Goal: Communication & Community: Share content

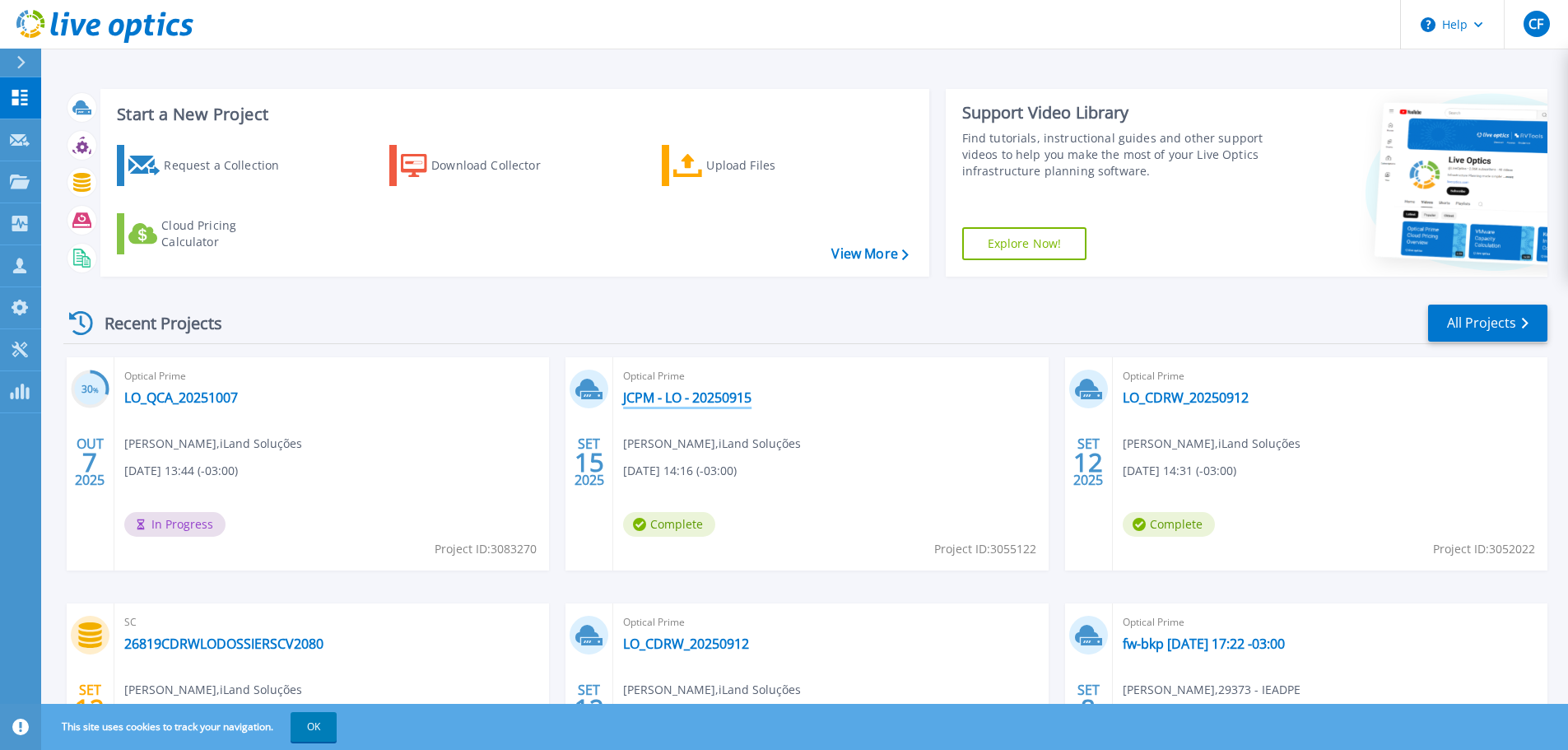
click at [723, 403] on link "JCPM - LO - 20250915" at bounding box center [688, 397] width 128 height 16
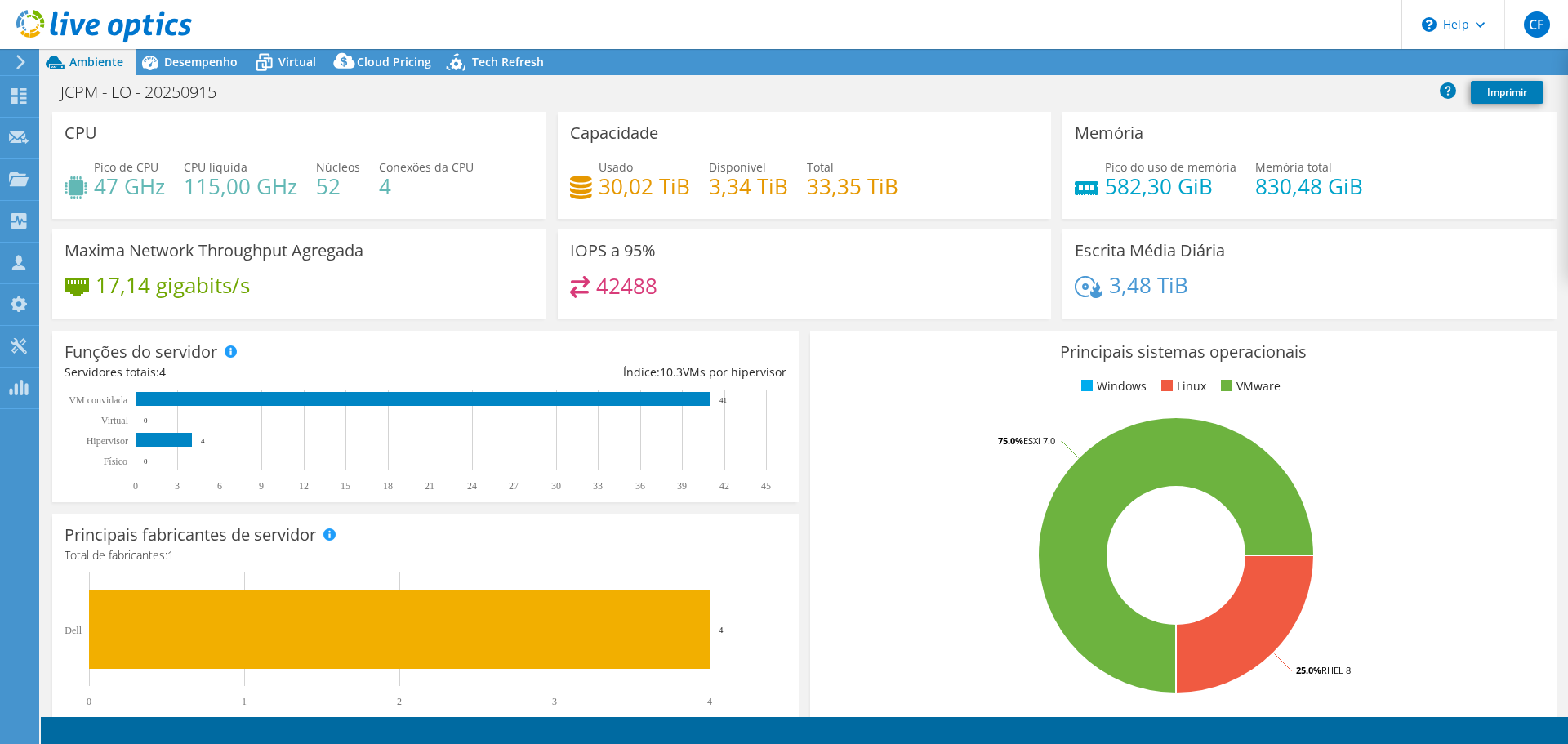
select select "USD"
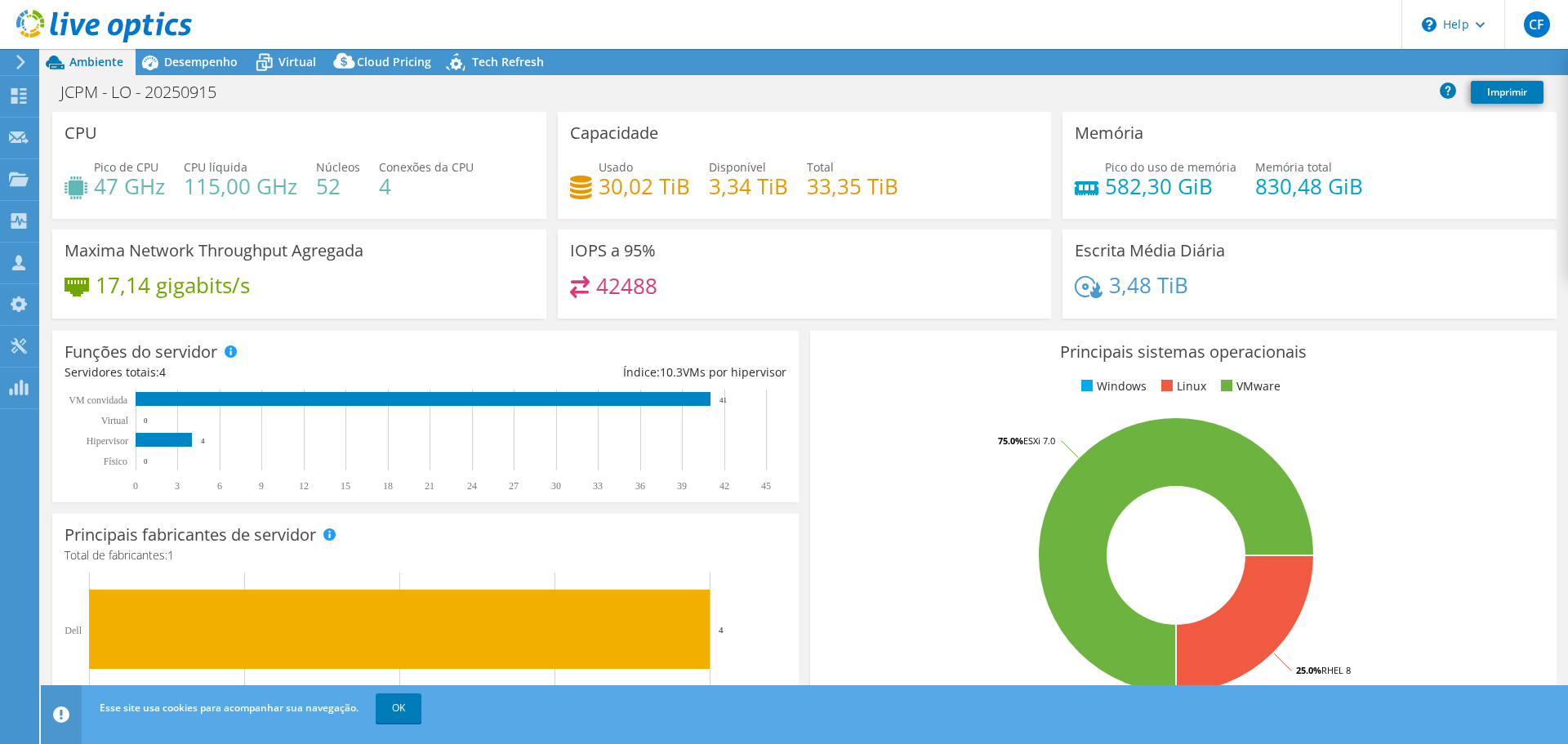
radio input "true"
radio input "false"
click at [1345, 67] on link "Compartilhar" at bounding box center [1339, 62] width 104 height 25
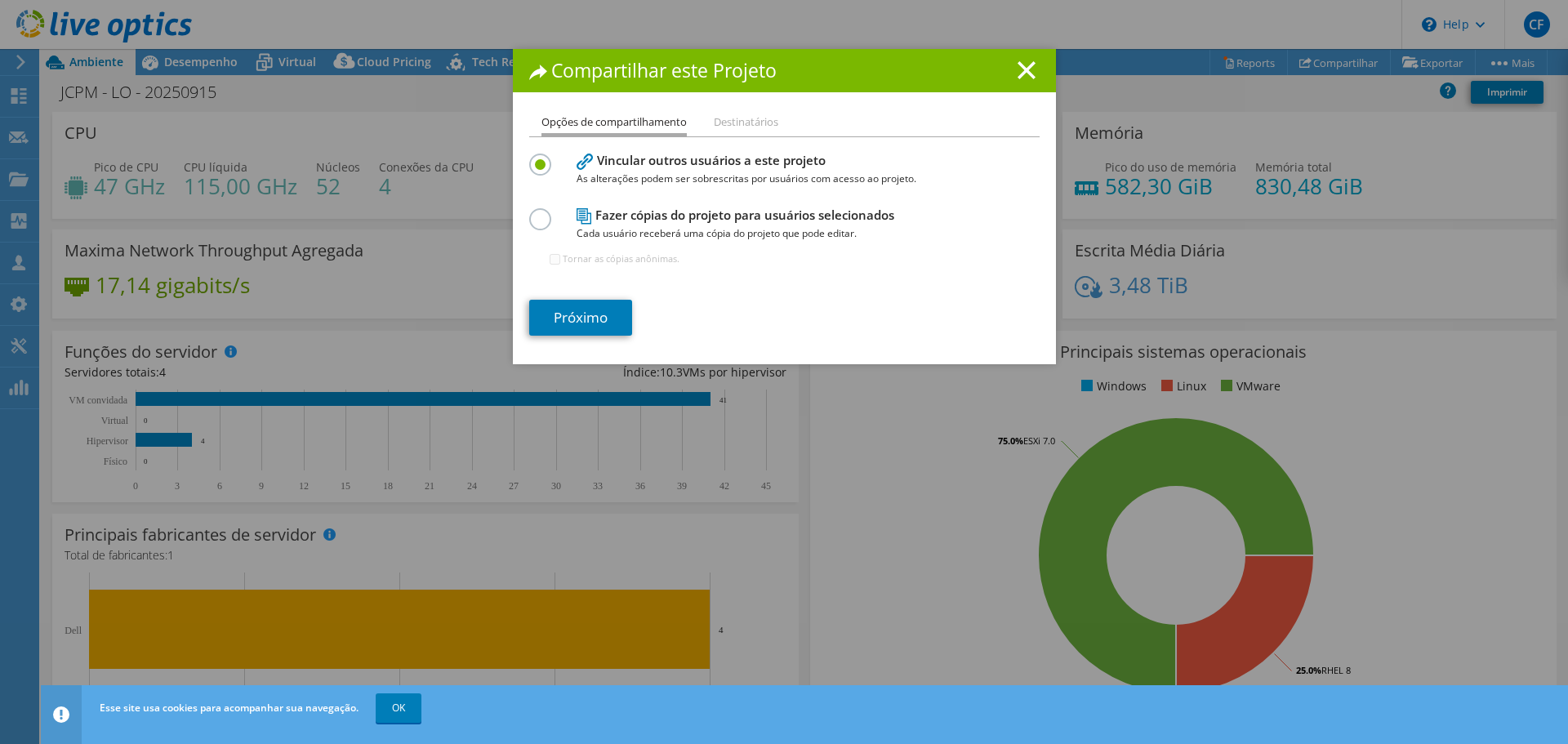
click at [535, 212] on label at bounding box center [543, 210] width 29 height 4
click at [0, 0] on input "radio" at bounding box center [0, 0] width 0 height 0
click at [578, 315] on link "Próximo" at bounding box center [580, 318] width 103 height 36
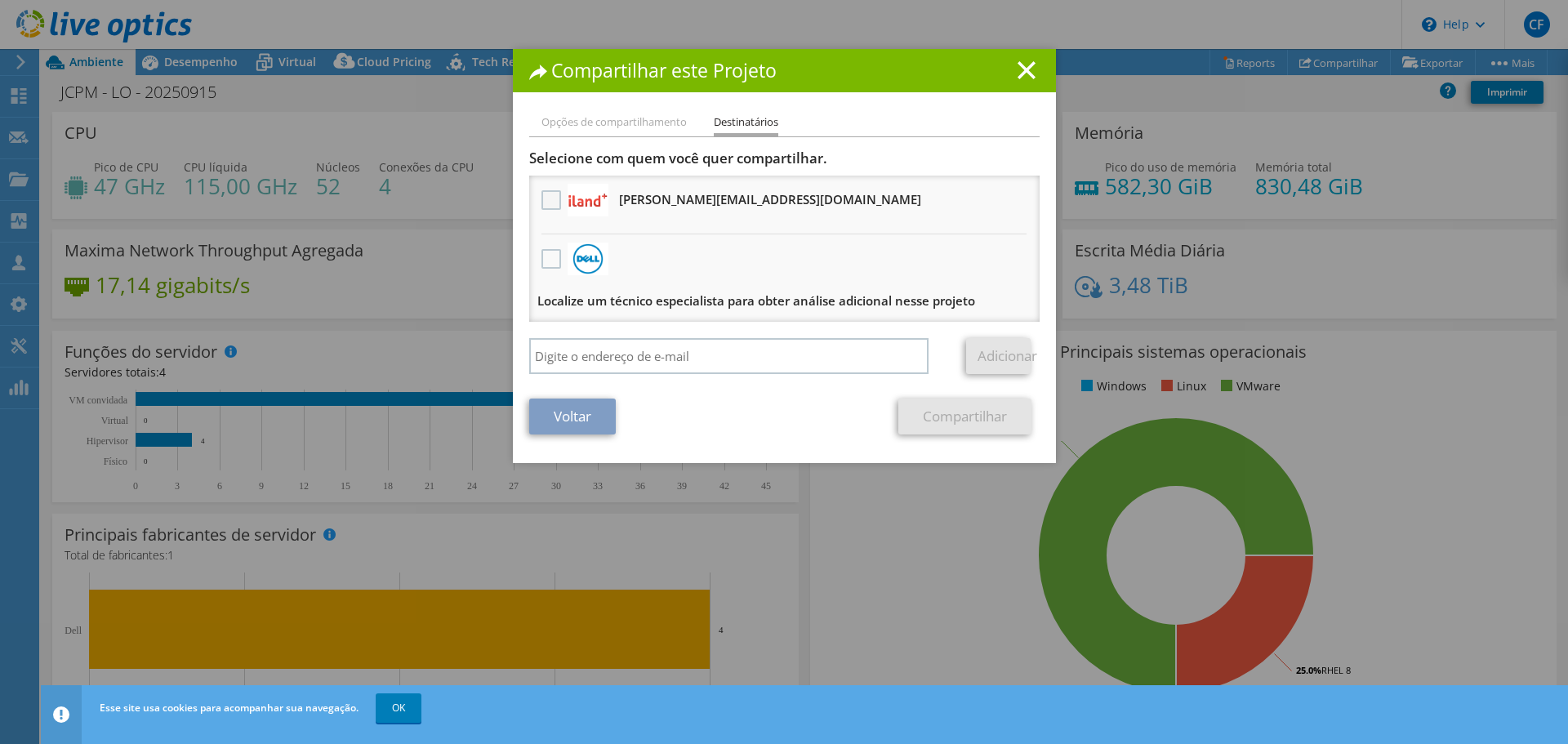
click at [542, 200] on label at bounding box center [553, 200] width 23 height 20
click at [0, 0] on input "checkbox" at bounding box center [0, 0] width 0 height 0
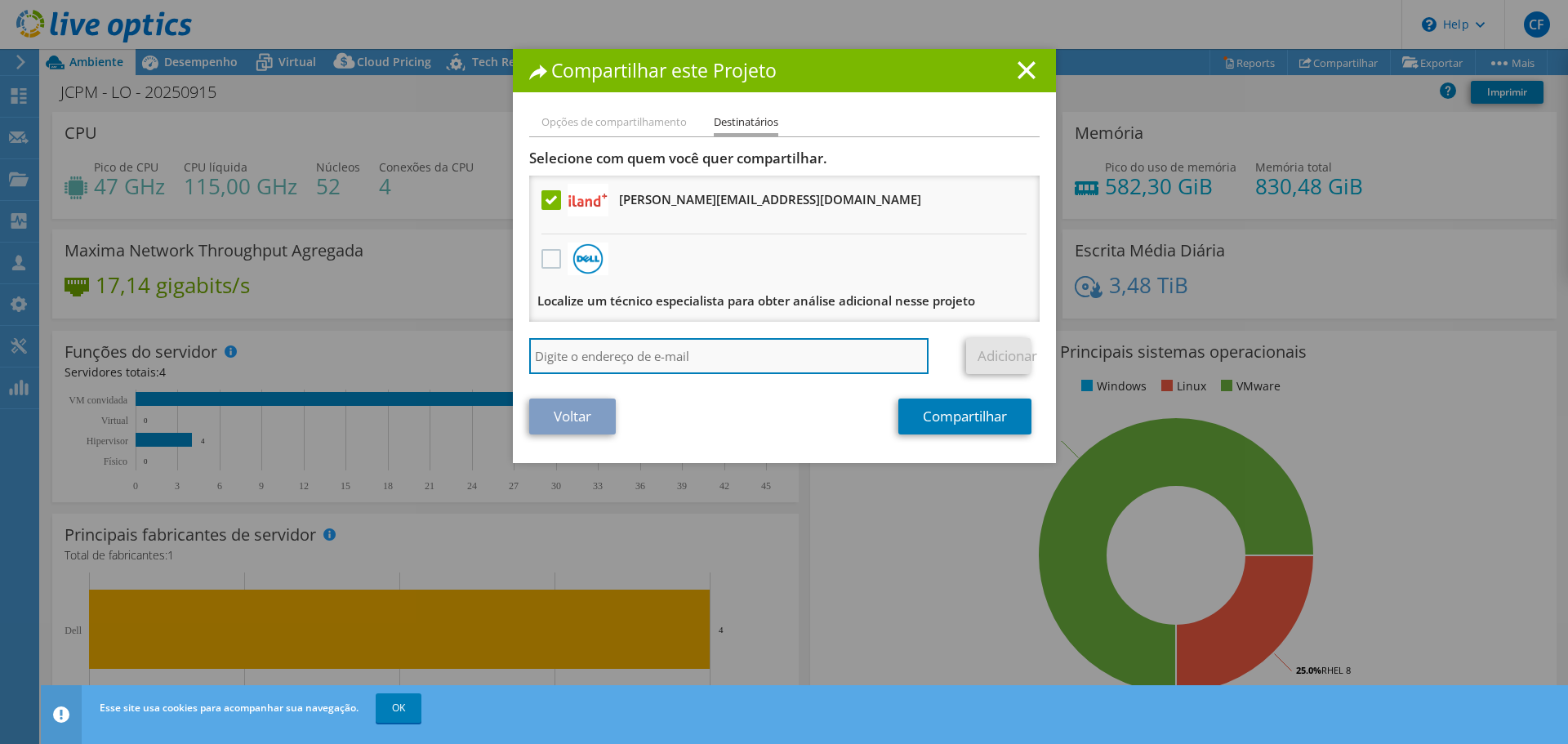
click at [567, 362] on input "search" at bounding box center [729, 356] width 401 height 36
type input "cesar@iland.com.br"
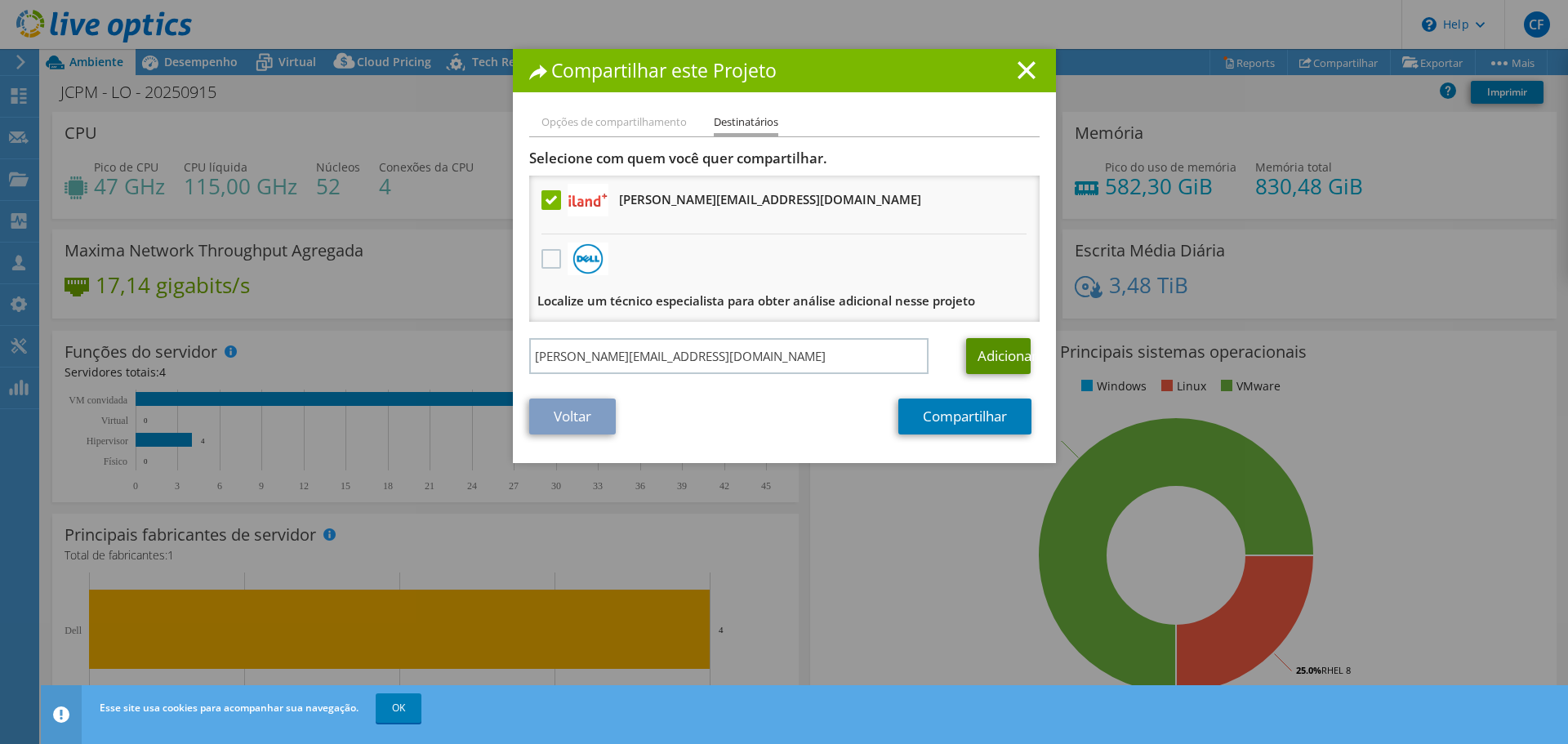
click at [998, 358] on link "Adicionar" at bounding box center [999, 356] width 65 height 36
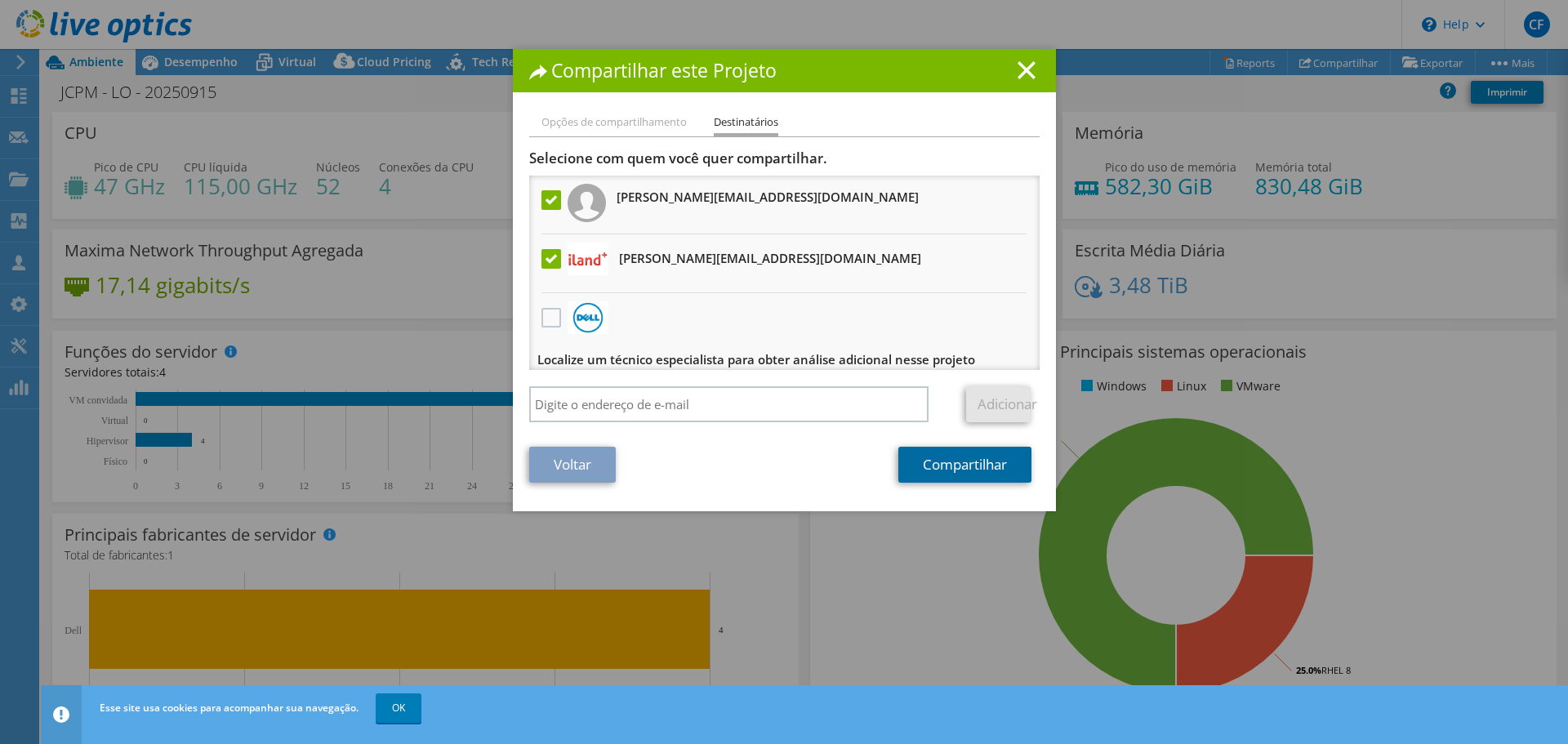
click at [915, 464] on link "Compartilhar" at bounding box center [965, 465] width 133 height 36
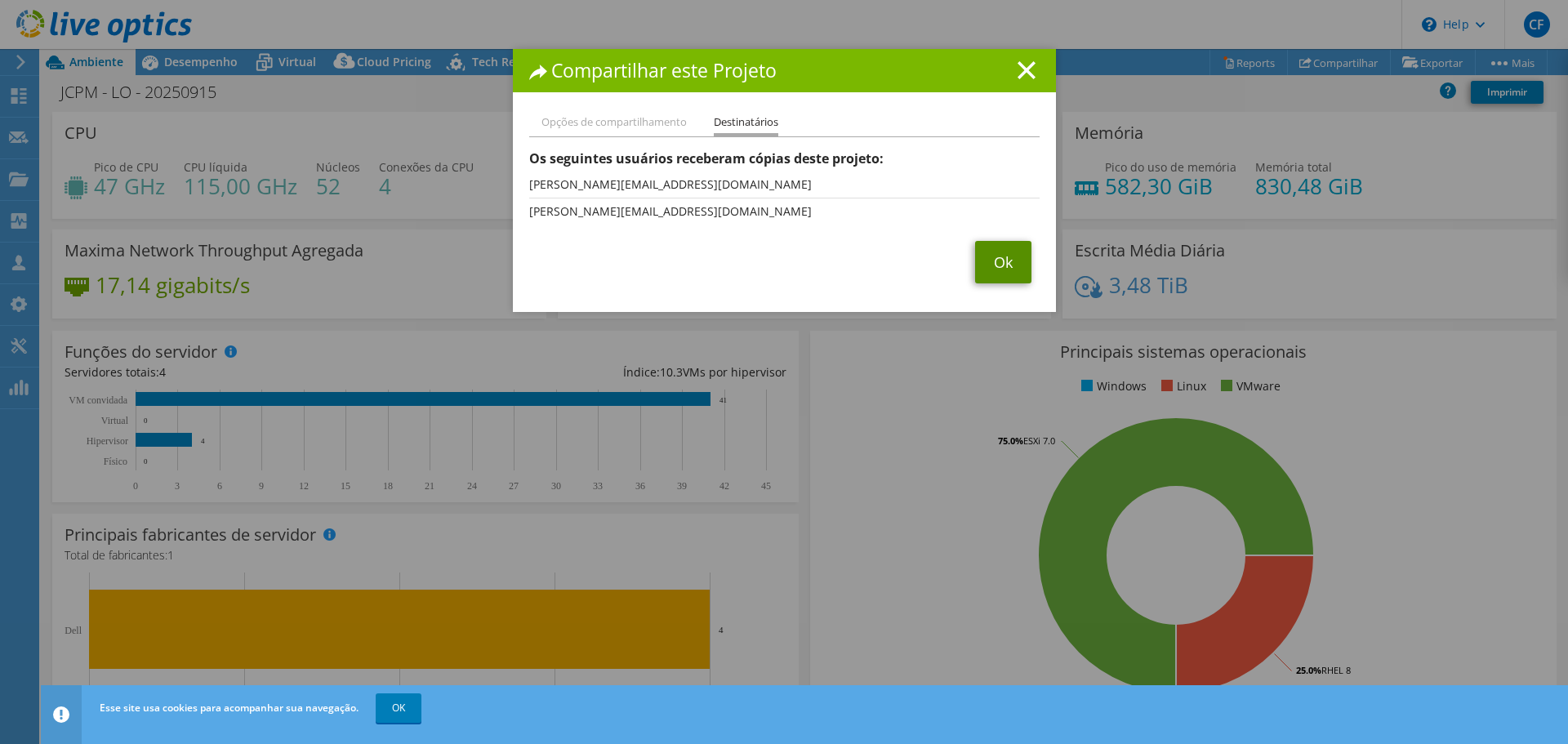
click at [980, 252] on link "Ok" at bounding box center [1003, 261] width 57 height 42
